Goal: Navigation & Orientation: Find specific page/section

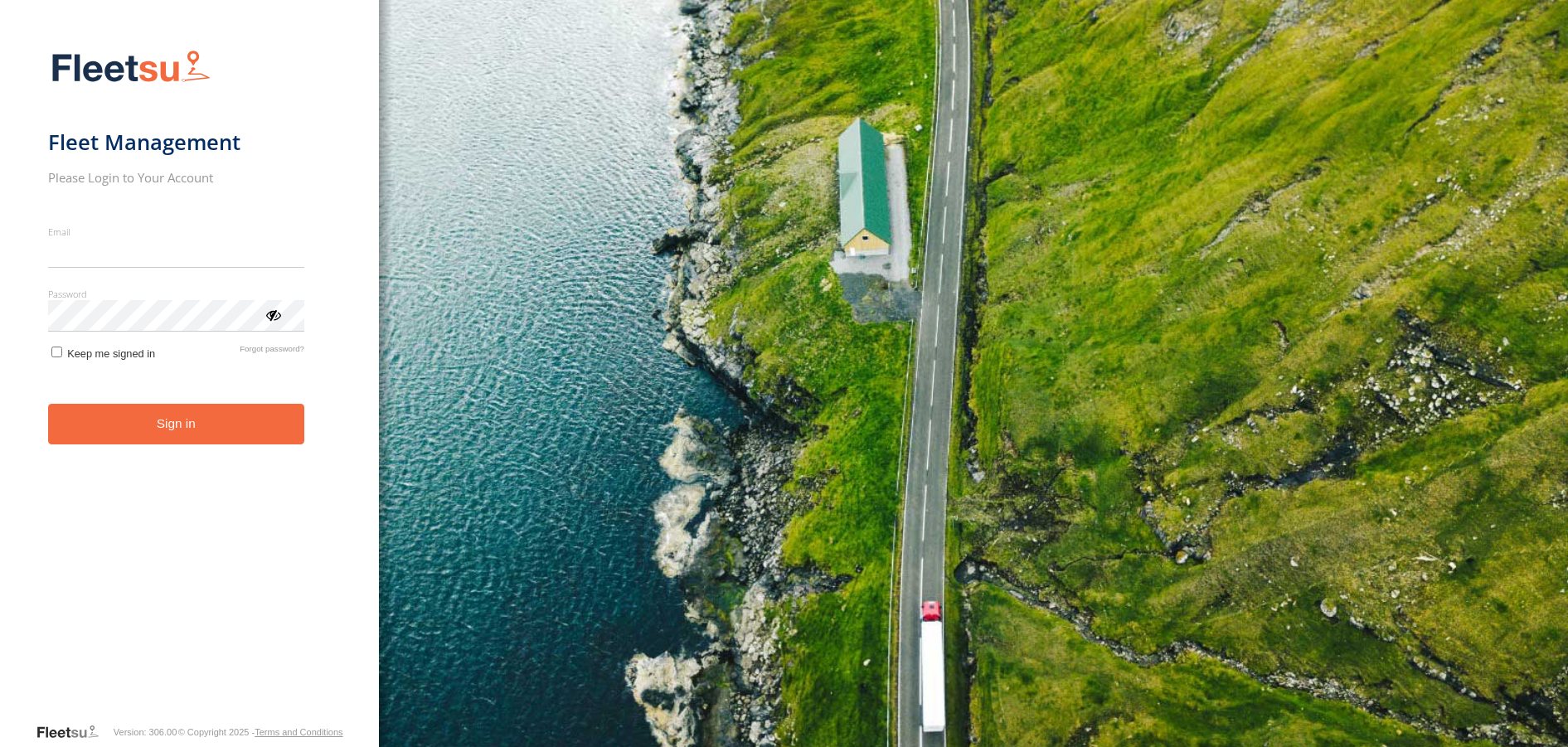
type input "**********"
click at [187, 445] on button "Sign in" at bounding box center [176, 424] width 256 height 41
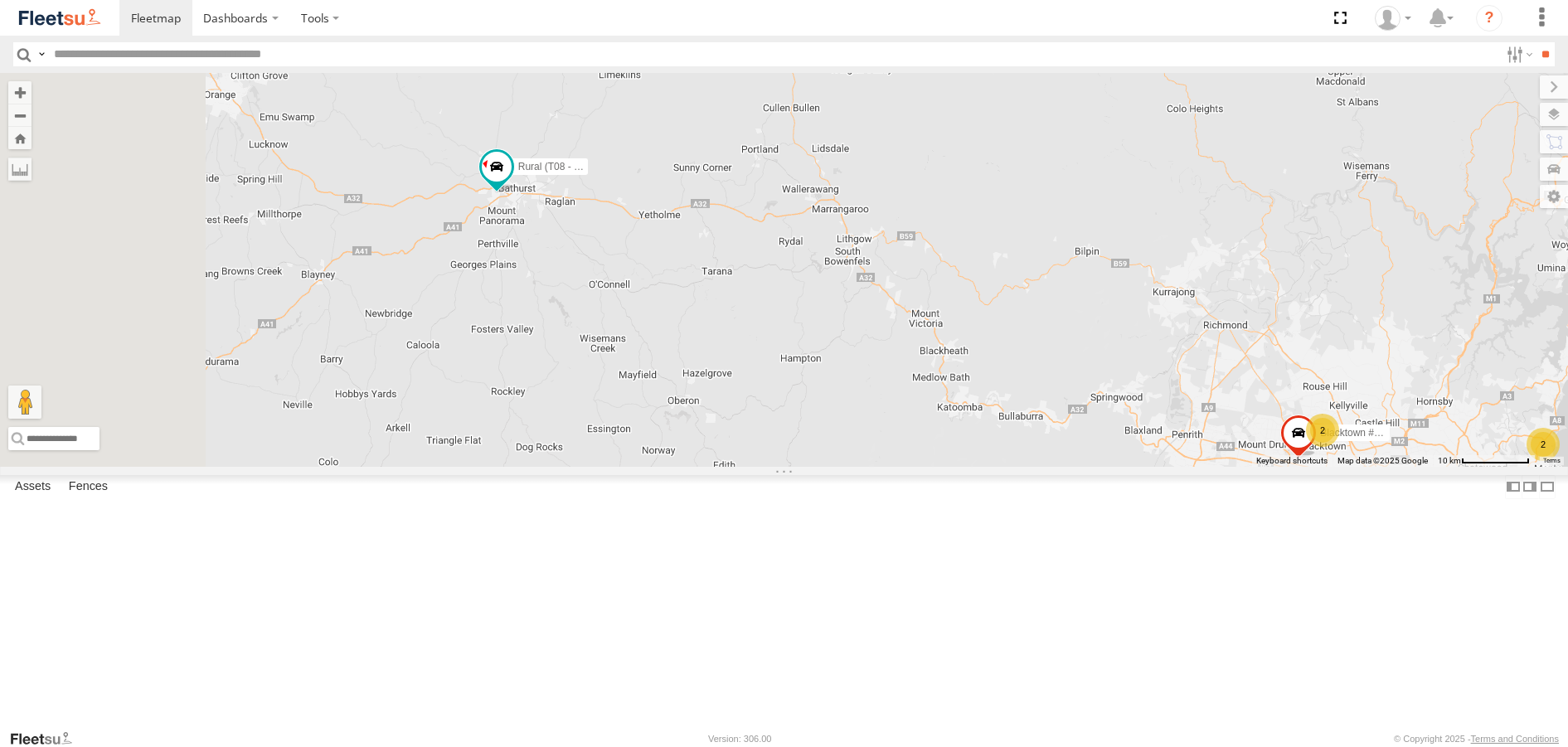
drag, startPoint x: 483, startPoint y: 311, endPoint x: 721, endPoint y: 369, distance: 245.0
click at [721, 369] on div "2 Rural (T08 - [PERSON_NAME]) 2 Blacktown #2 (T05 - [PERSON_NAME])" at bounding box center [784, 270] width 1568 height 393
